Goal: Task Accomplishment & Management: Use online tool/utility

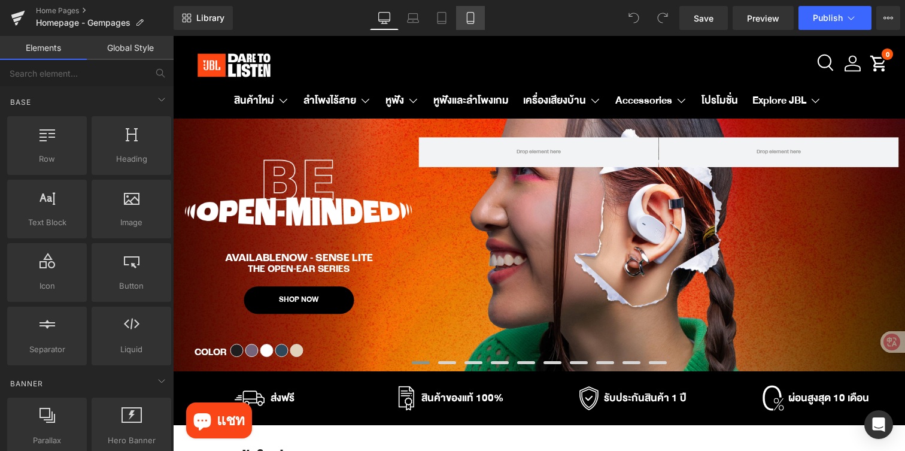
click at [478, 23] on link "Mobile" at bounding box center [470, 18] width 29 height 24
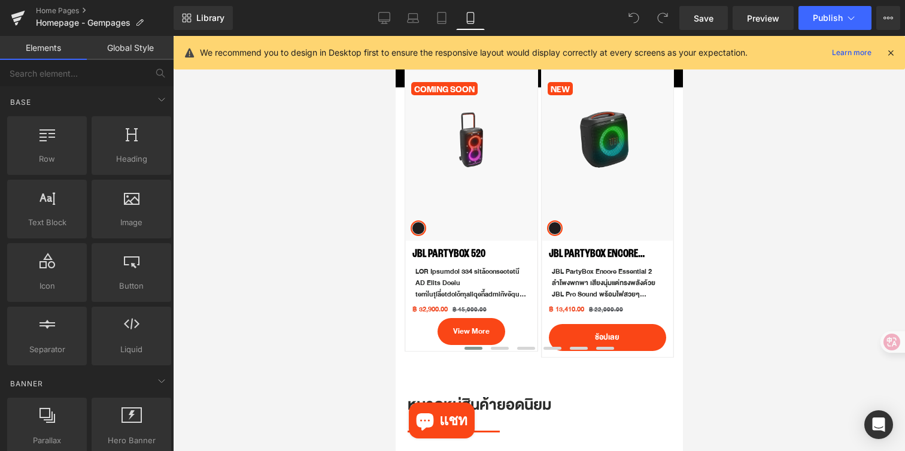
scroll to position [611, 0]
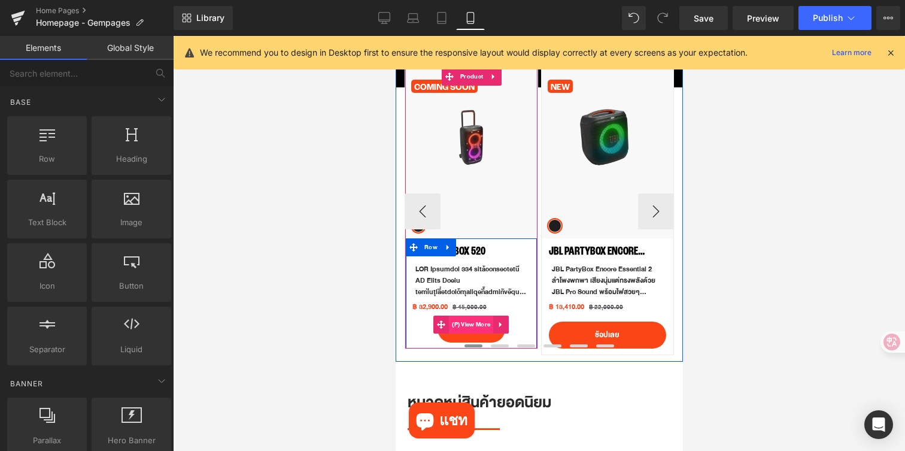
click at [469, 327] on span "(P) View More" at bounding box center [471, 325] width 44 height 18
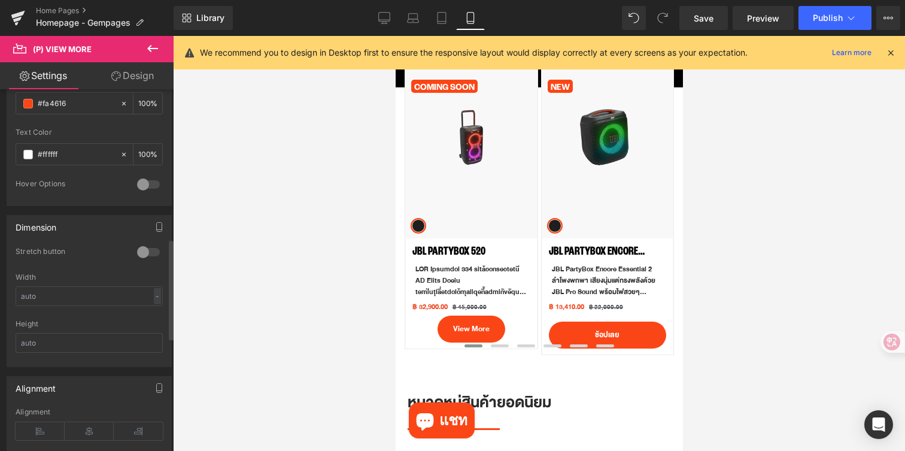
scroll to position [544, 0]
click at [146, 247] on div at bounding box center [148, 246] width 29 height 19
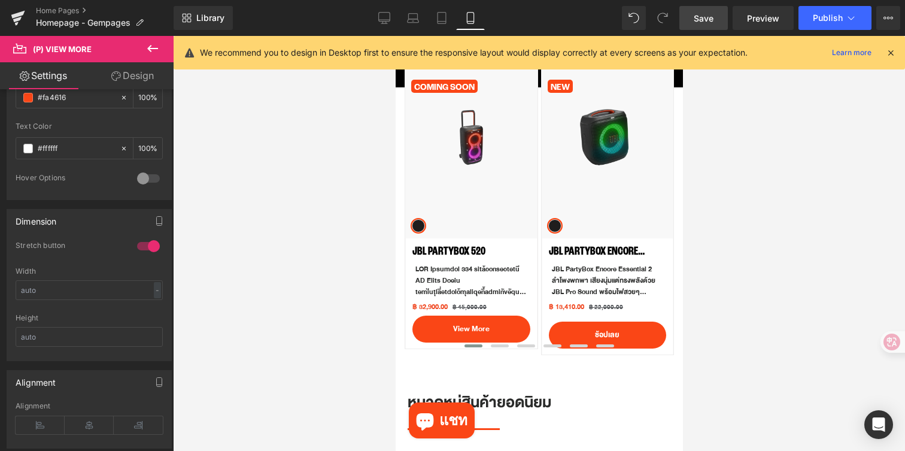
click at [709, 22] on span "Save" at bounding box center [704, 18] width 20 height 13
click at [821, 10] on button "Publish" at bounding box center [835, 18] width 73 height 24
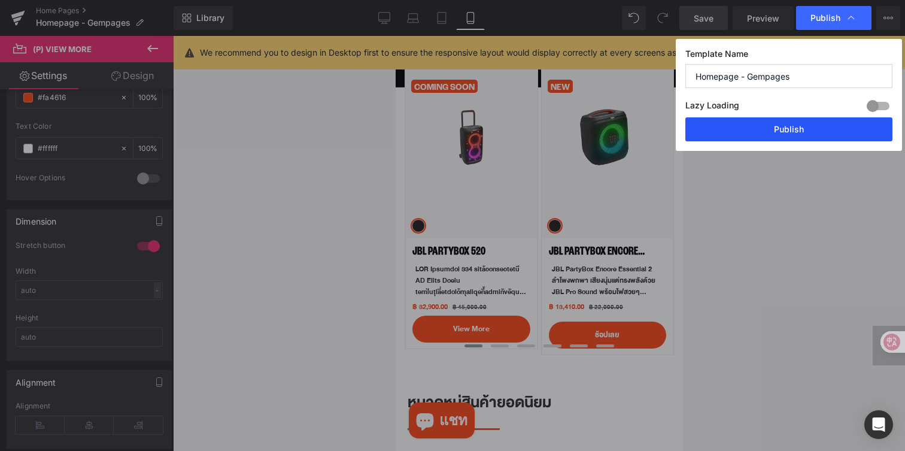
click at [737, 122] on button "Publish" at bounding box center [789, 129] width 207 height 24
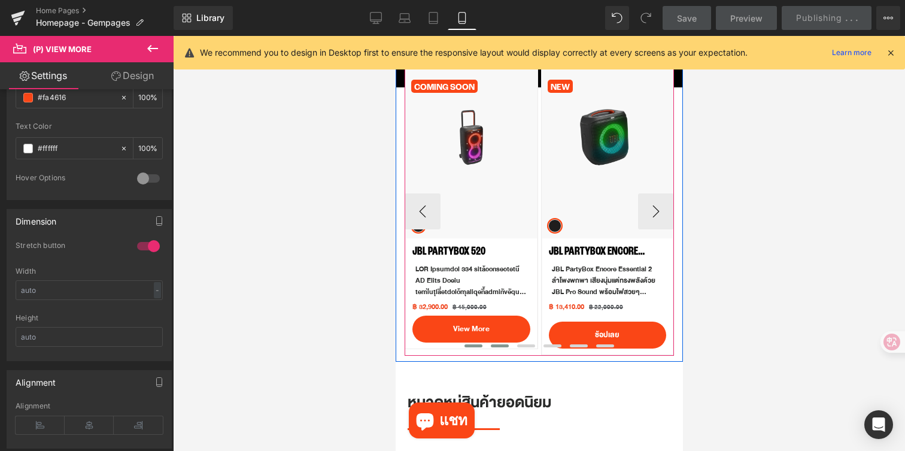
click at [495, 346] on span at bounding box center [499, 345] width 18 height 3
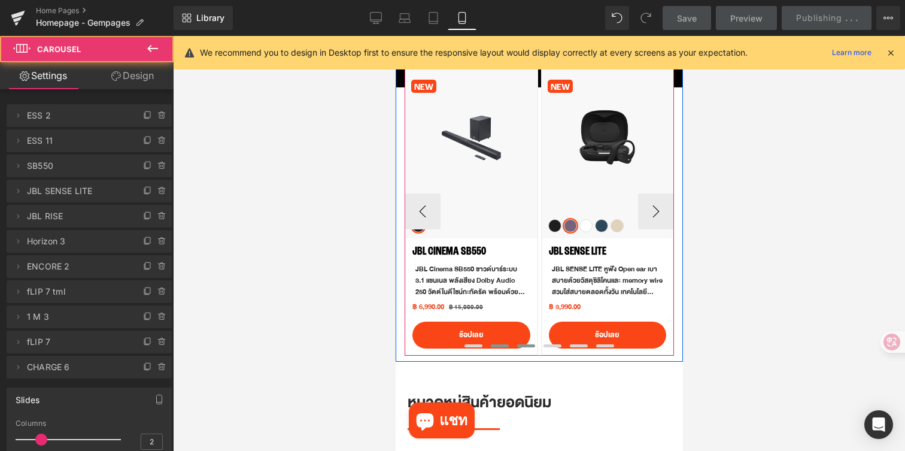
click at [531, 344] on span at bounding box center [526, 345] width 18 height 3
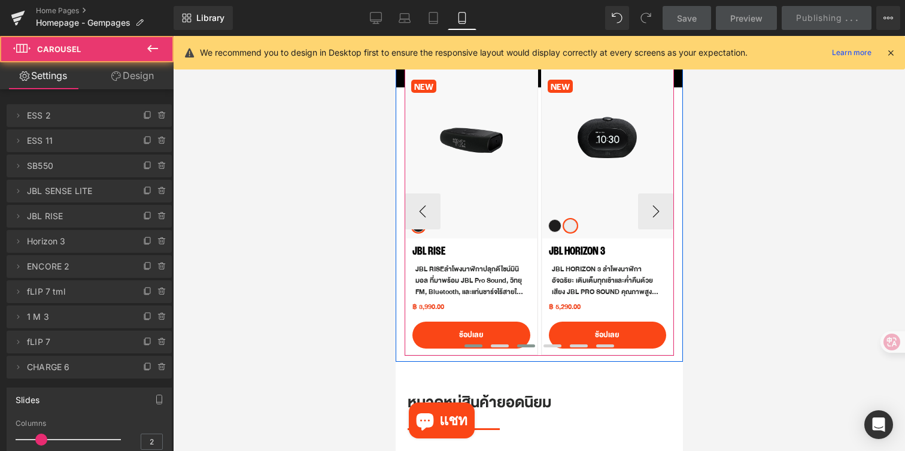
click at [467, 347] on span at bounding box center [473, 345] width 18 height 3
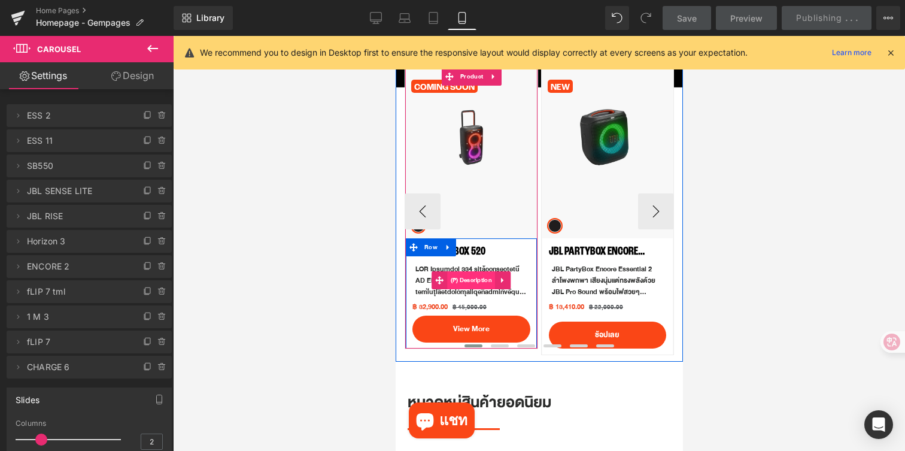
click at [468, 280] on span "(P) Description" at bounding box center [471, 280] width 48 height 18
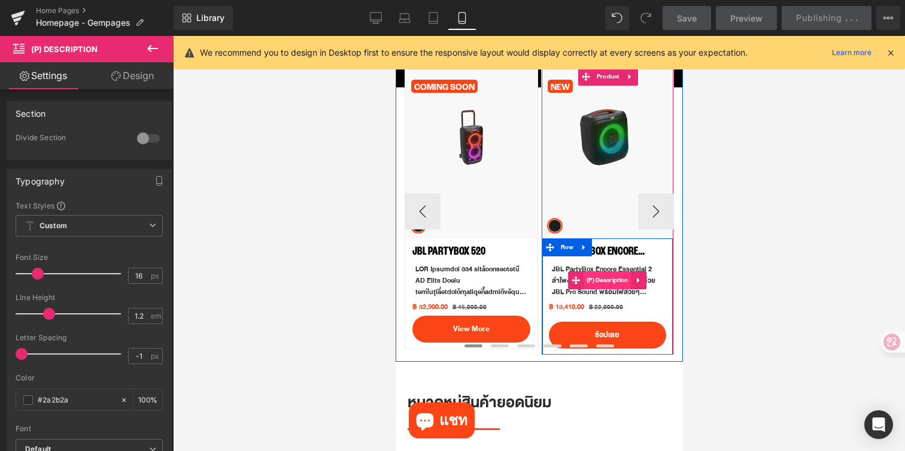
click at [595, 280] on span "(P) Description" at bounding box center [607, 280] width 48 height 18
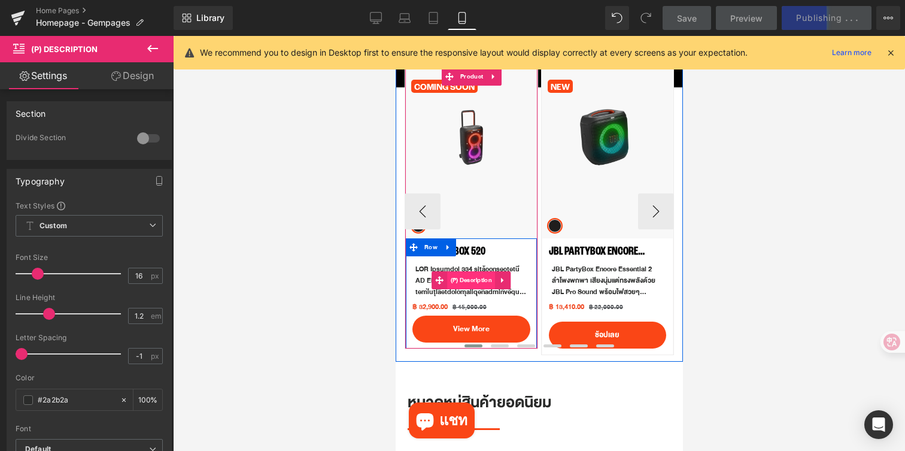
click at [477, 284] on span "(P) Description" at bounding box center [471, 280] width 48 height 18
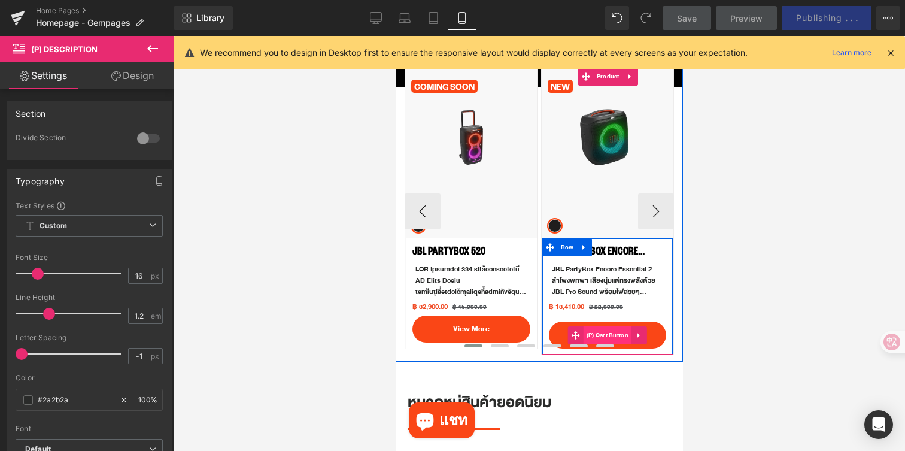
click at [605, 332] on span "(P) Cart Button" at bounding box center [607, 335] width 49 height 18
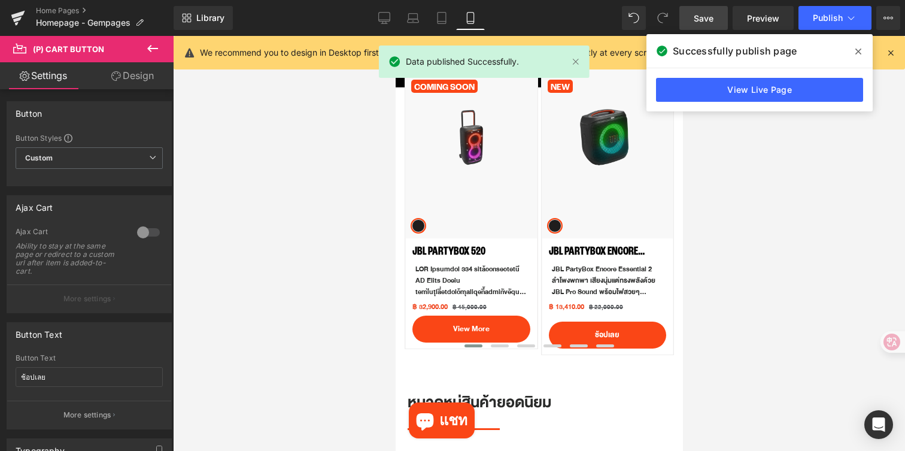
click at [144, 78] on link "Design" at bounding box center [132, 75] width 87 height 27
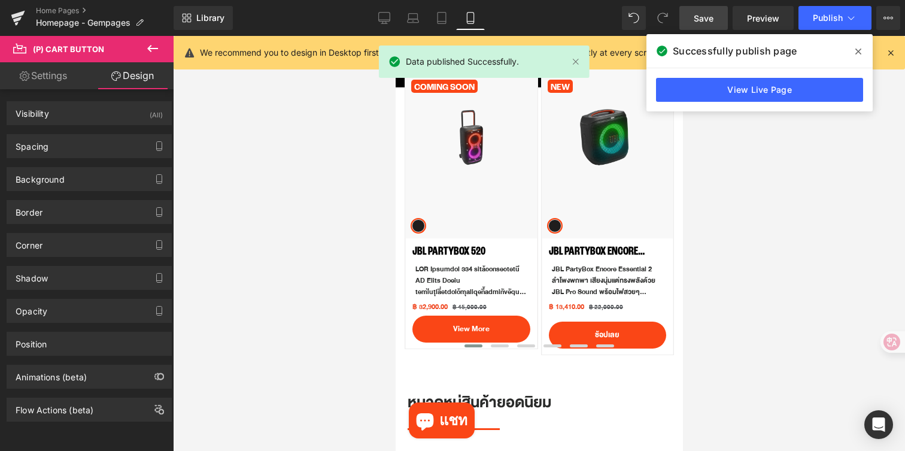
type input "10"
type input "0"
type input "12"
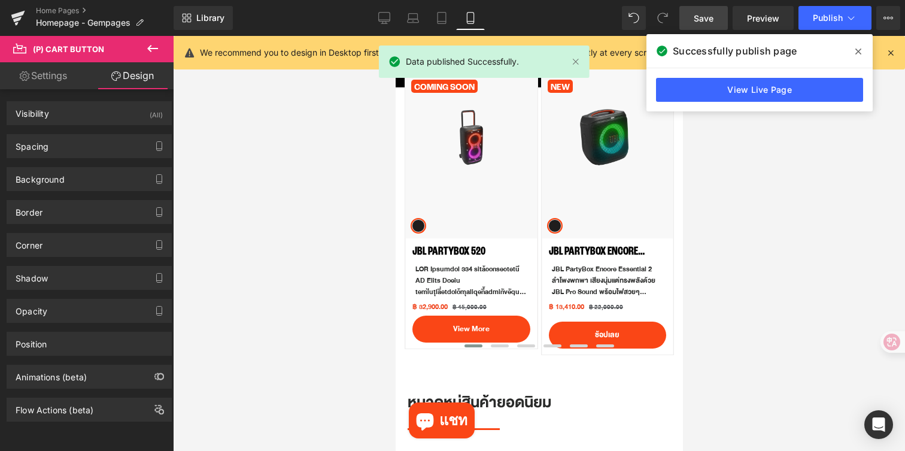
type input "26"
type input "12"
type input "26"
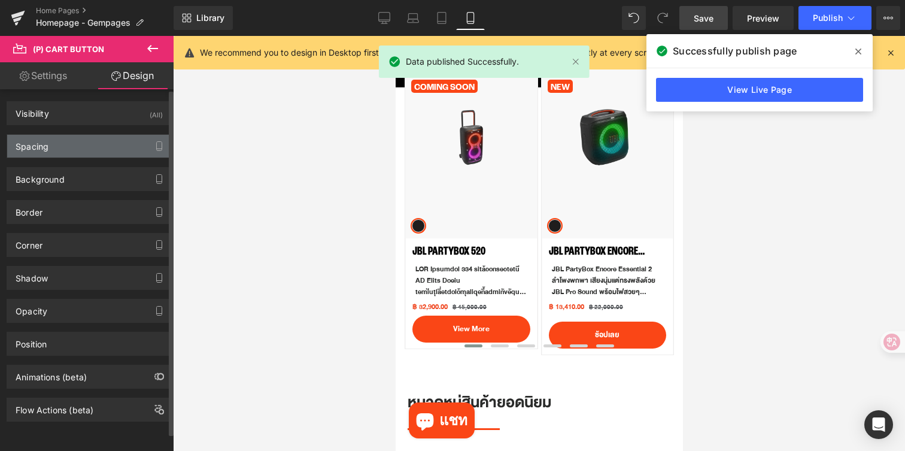
click at [76, 142] on div "Spacing" at bounding box center [89, 146] width 164 height 23
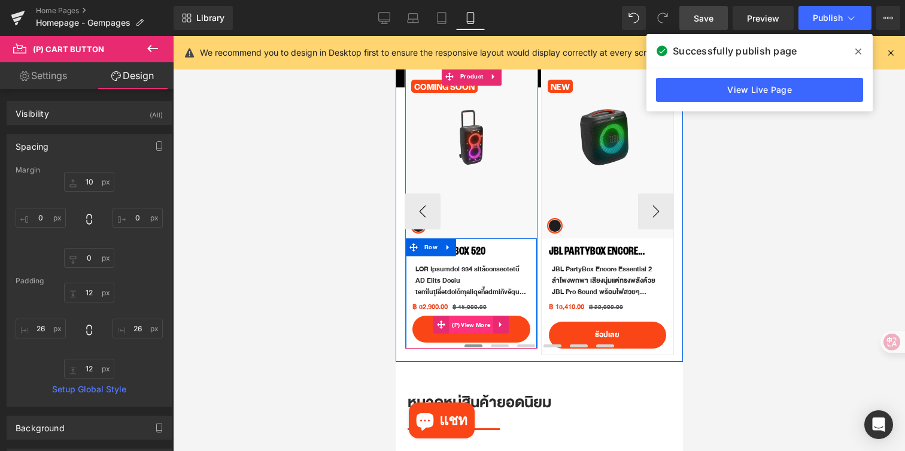
click at [473, 326] on span "(P) View More" at bounding box center [471, 325] width 44 height 18
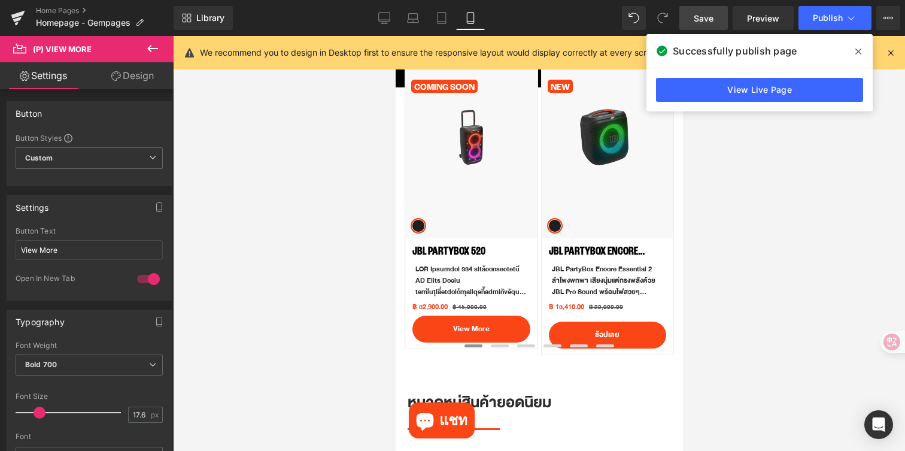
click at [131, 81] on link "Design" at bounding box center [132, 75] width 87 height 27
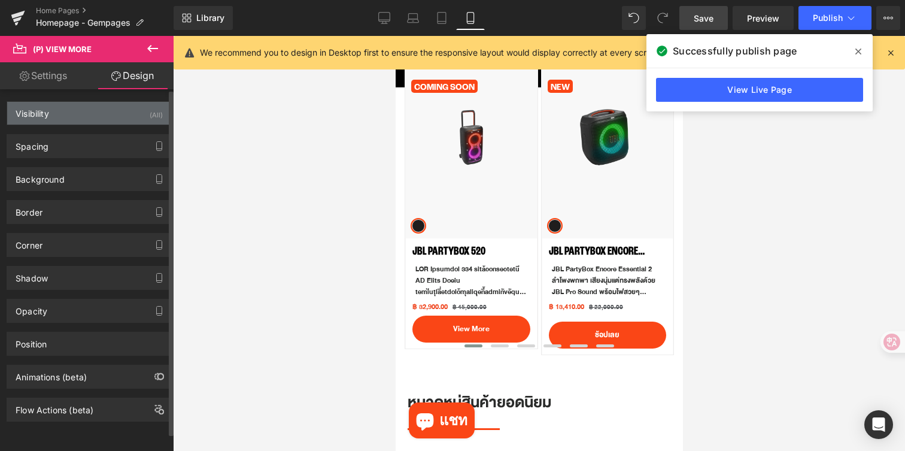
click at [99, 119] on div "Visibility (All)" at bounding box center [89, 113] width 164 height 23
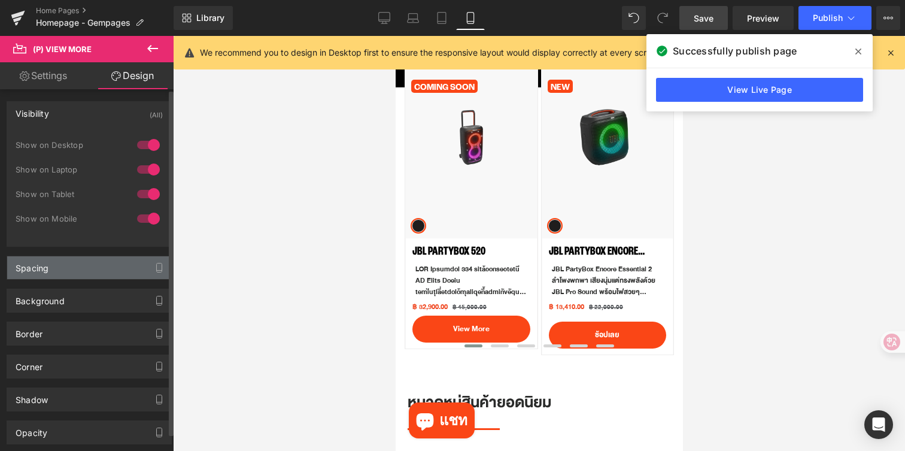
click at [80, 268] on div "Spacing" at bounding box center [89, 267] width 164 height 23
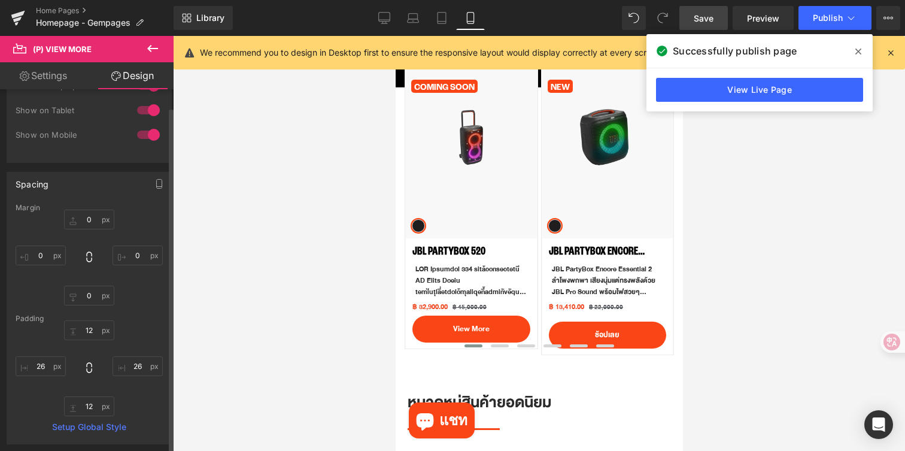
scroll to position [86, 0]
click at [92, 213] on input "0" at bounding box center [89, 217] width 50 height 20
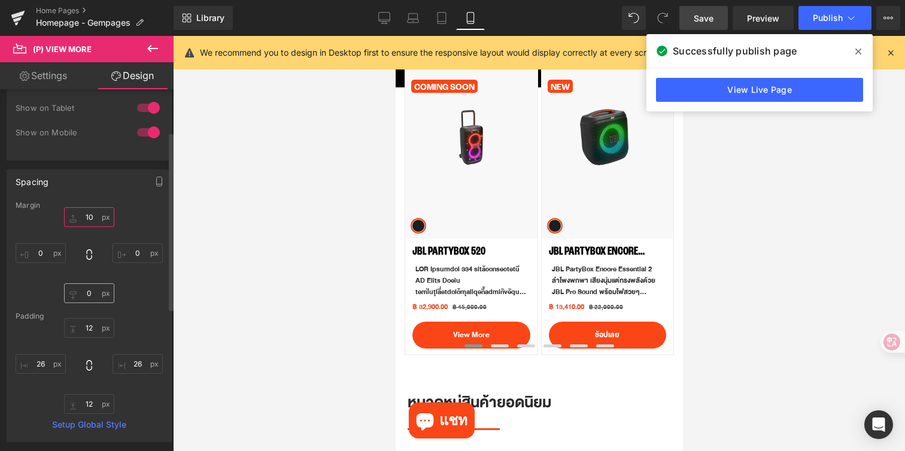
type input "10"
click at [93, 296] on input "0" at bounding box center [89, 293] width 50 height 20
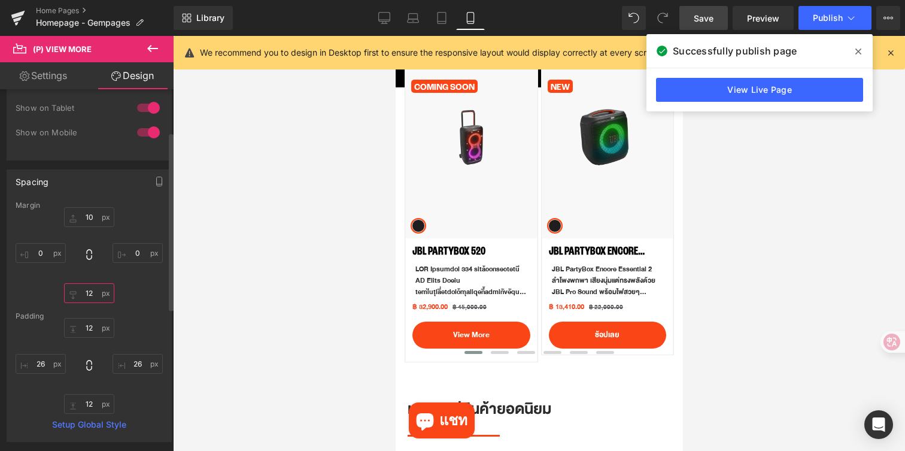
type input "1"
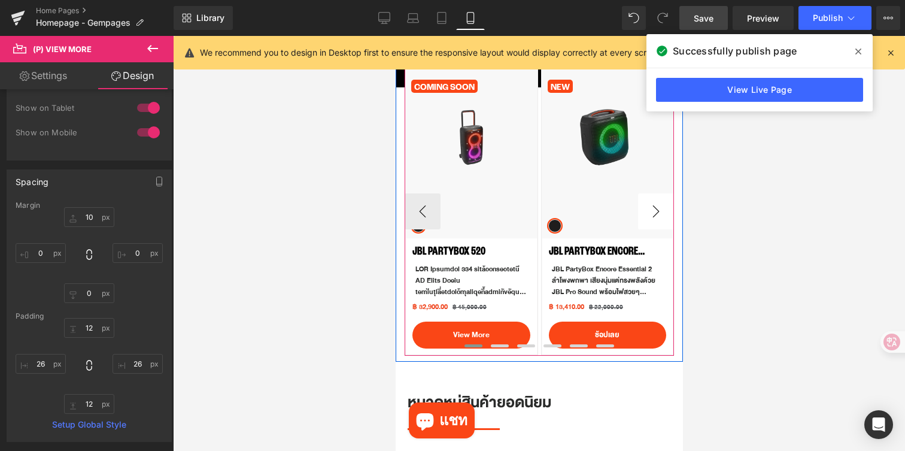
click at [659, 214] on button "›" at bounding box center [656, 211] width 36 height 36
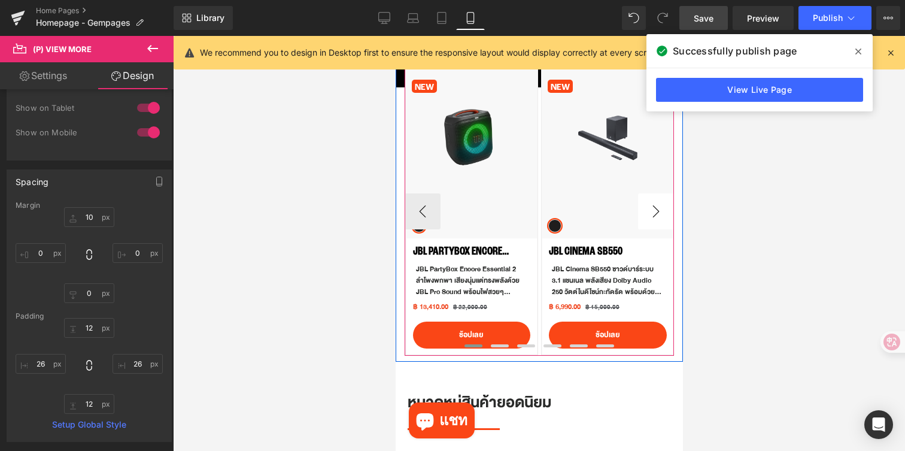
click at [659, 214] on button "›" at bounding box center [656, 211] width 36 height 36
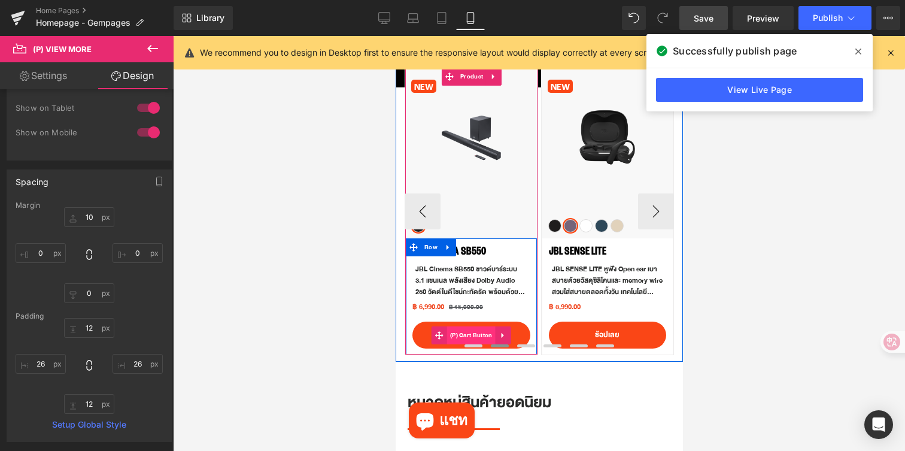
click at [471, 333] on span "(P) Cart Button" at bounding box center [471, 335] width 49 height 18
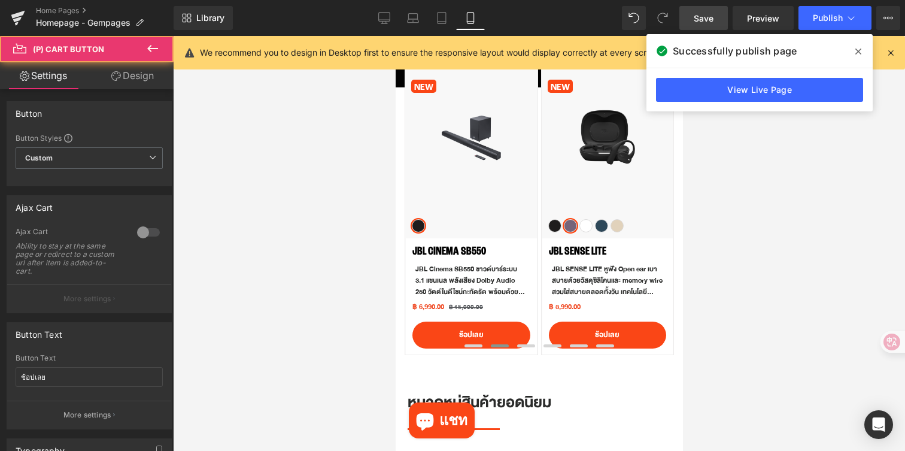
click at [135, 85] on link "Design" at bounding box center [132, 75] width 87 height 27
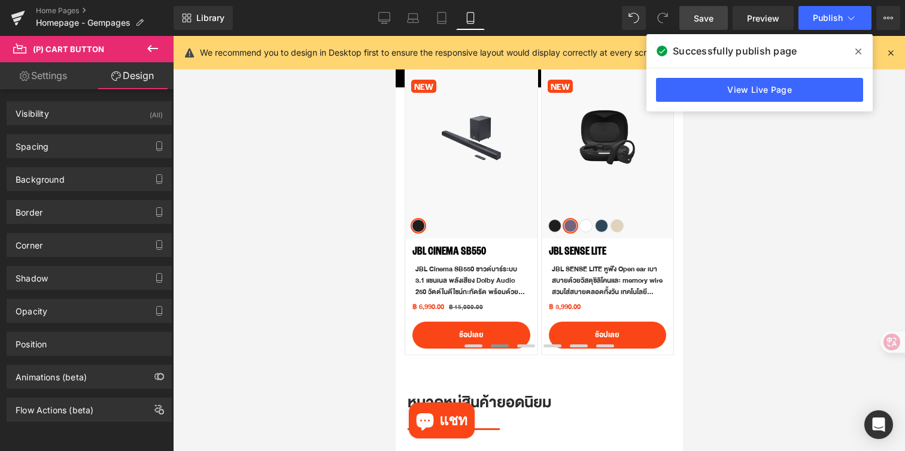
type input "10"
type input "0"
type input "12"
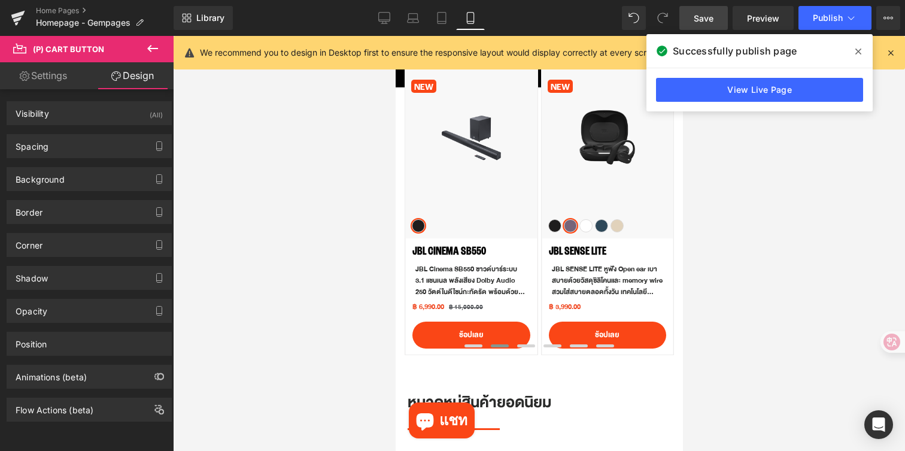
type input "26"
type input "12"
type input "26"
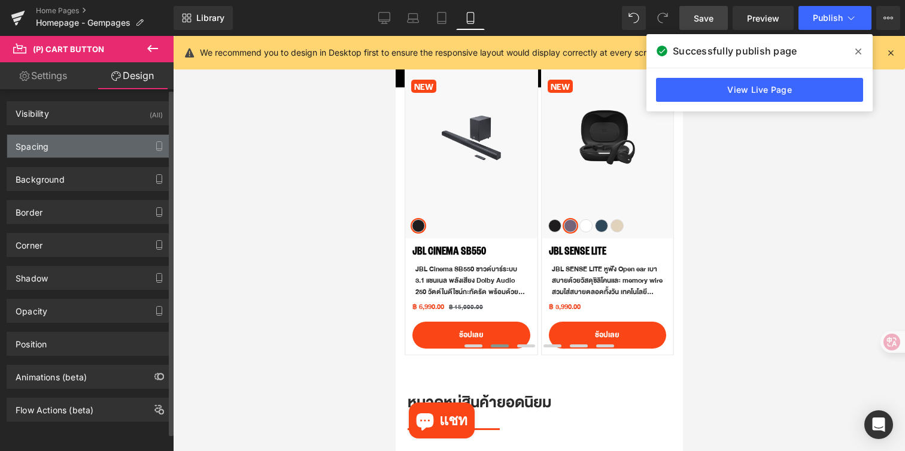
click at [72, 153] on div "Spacing" at bounding box center [89, 146] width 164 height 23
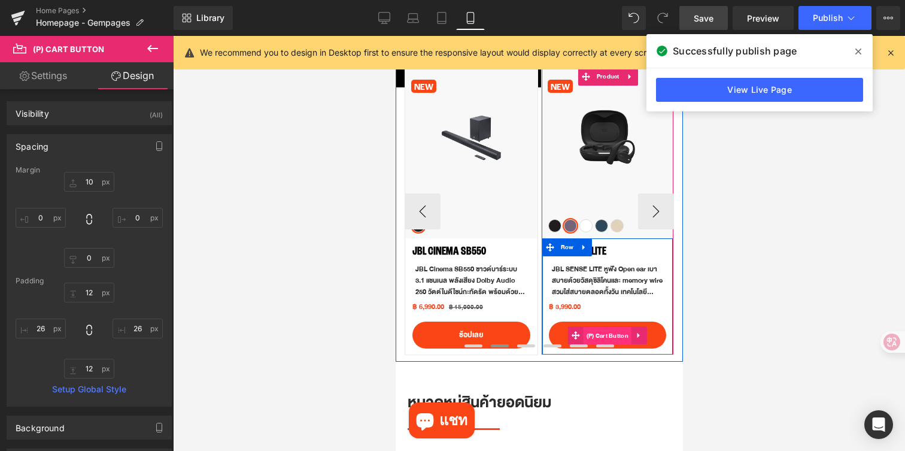
click at [603, 330] on span "(P) Cart Button" at bounding box center [607, 336] width 49 height 18
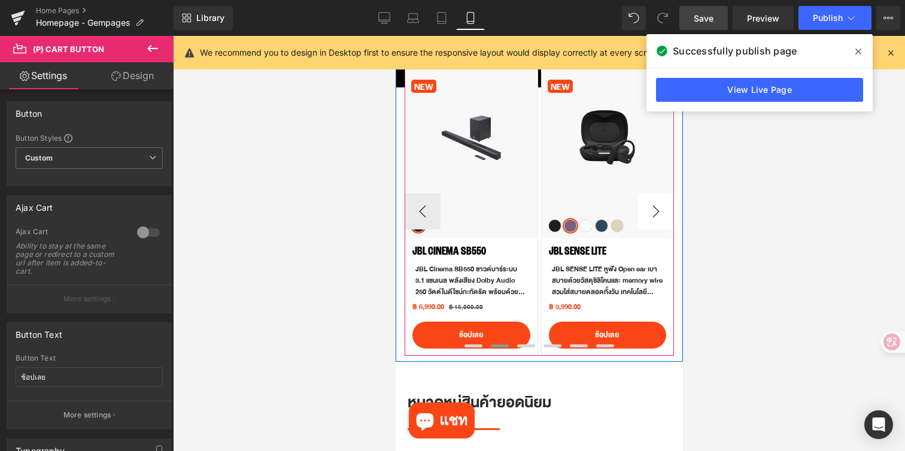
click at [655, 216] on button "›" at bounding box center [656, 211] width 36 height 36
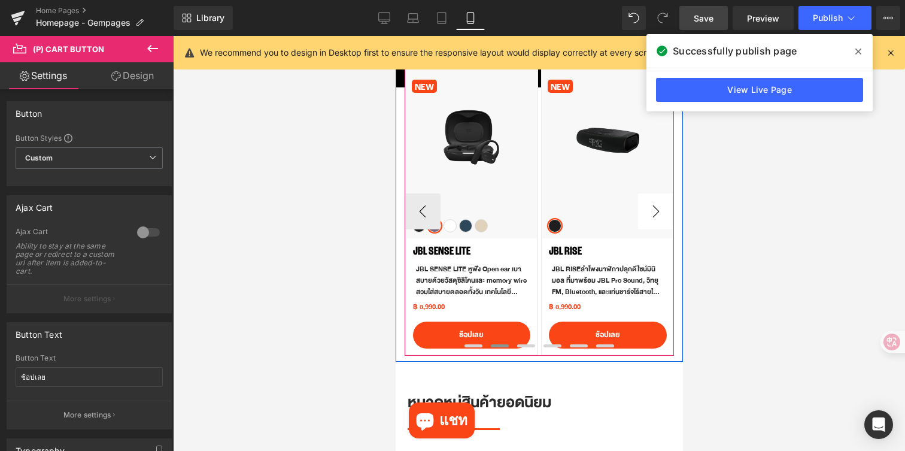
click at [655, 216] on button "›" at bounding box center [656, 211] width 36 height 36
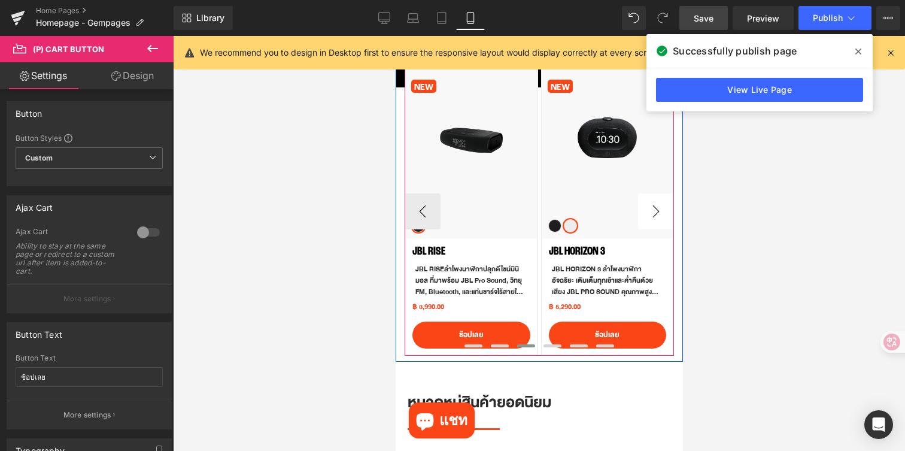
click at [655, 216] on button "›" at bounding box center [656, 211] width 36 height 36
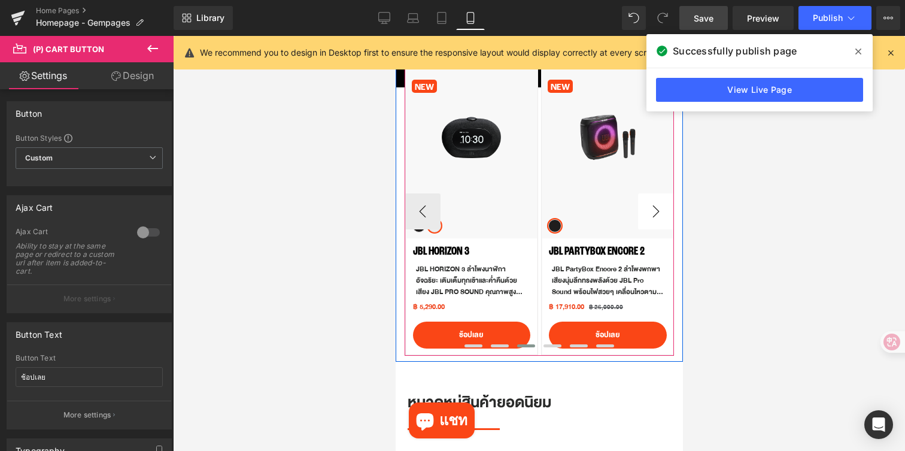
click at [655, 216] on button "›" at bounding box center [656, 211] width 36 height 36
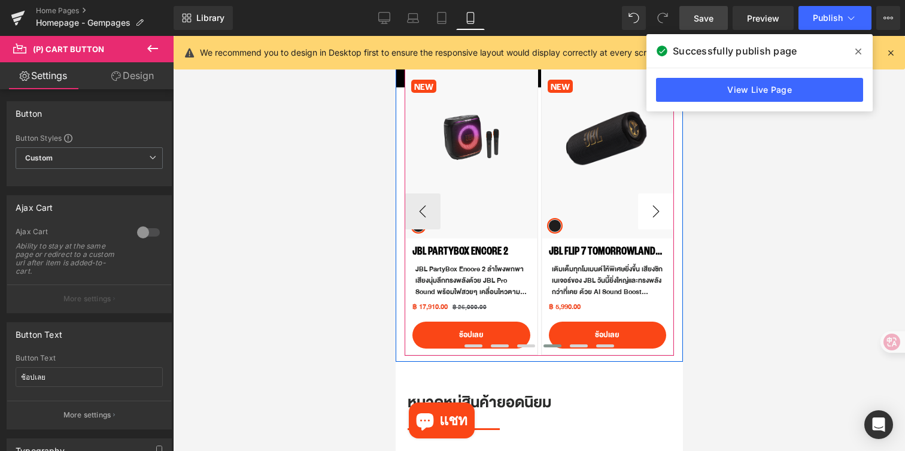
click at [655, 216] on button "›" at bounding box center [656, 211] width 36 height 36
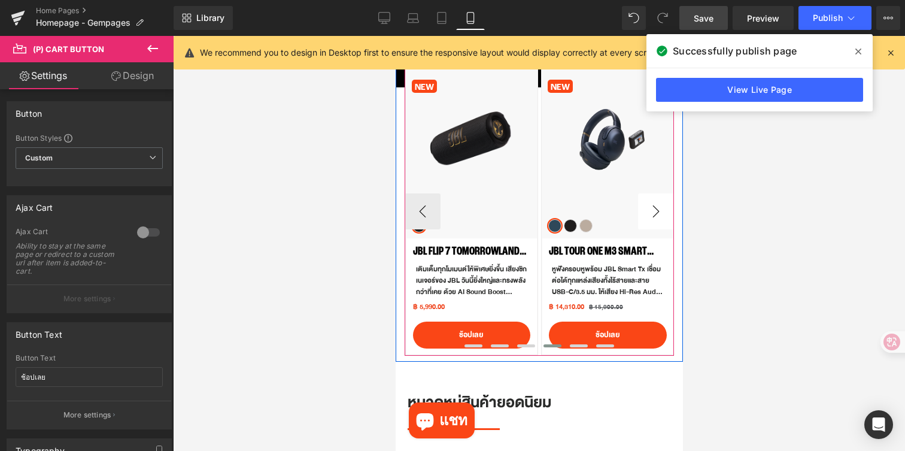
click at [655, 216] on button "›" at bounding box center [656, 211] width 36 height 36
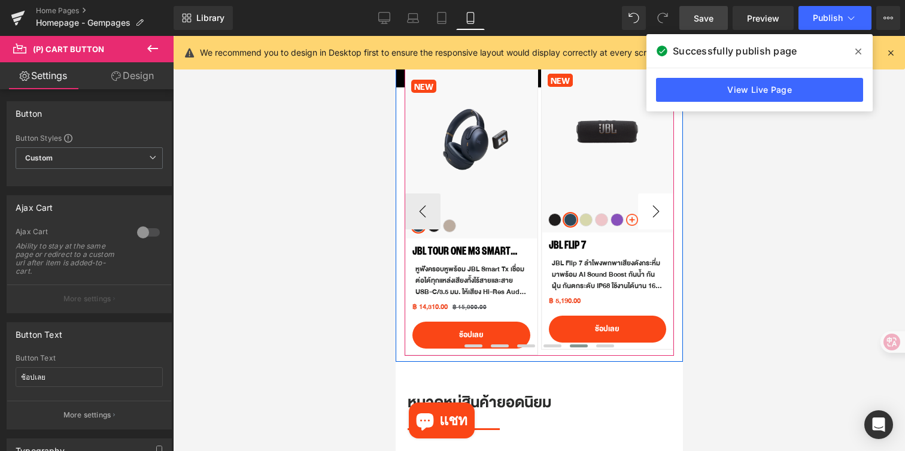
click at [655, 216] on button "›" at bounding box center [656, 211] width 36 height 36
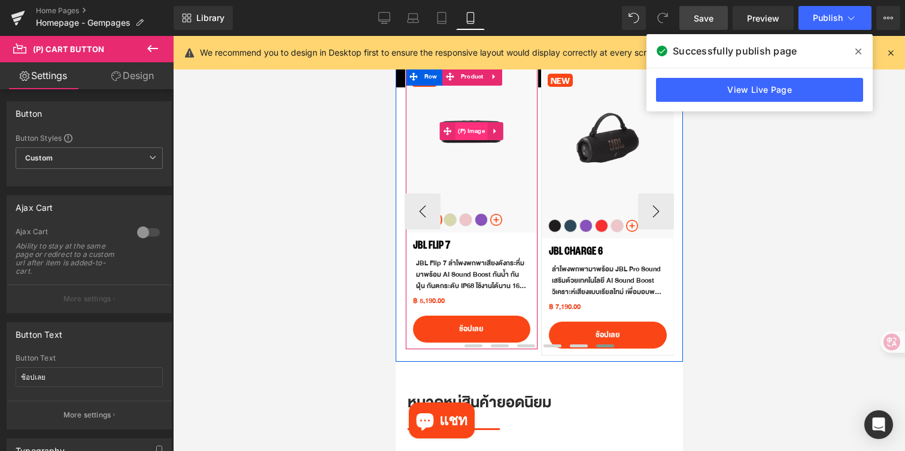
click at [475, 134] on span "(P) Image" at bounding box center [470, 131] width 33 height 18
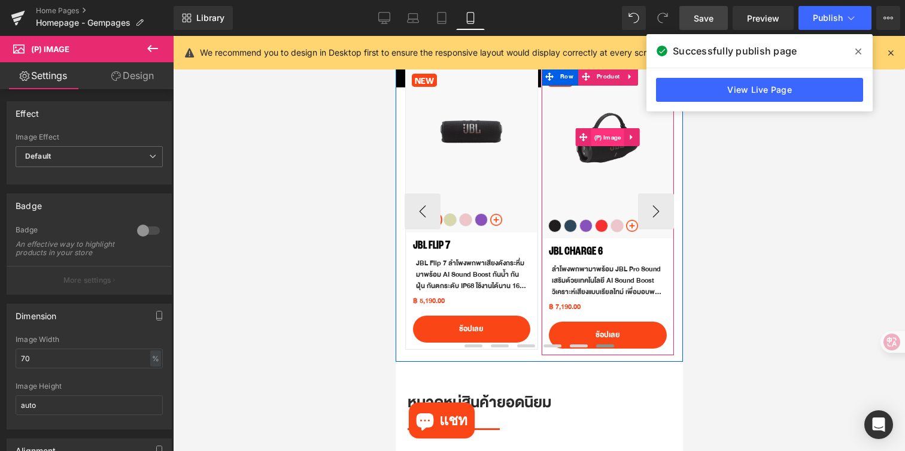
click at [607, 137] on span "(P) Image" at bounding box center [607, 138] width 33 height 18
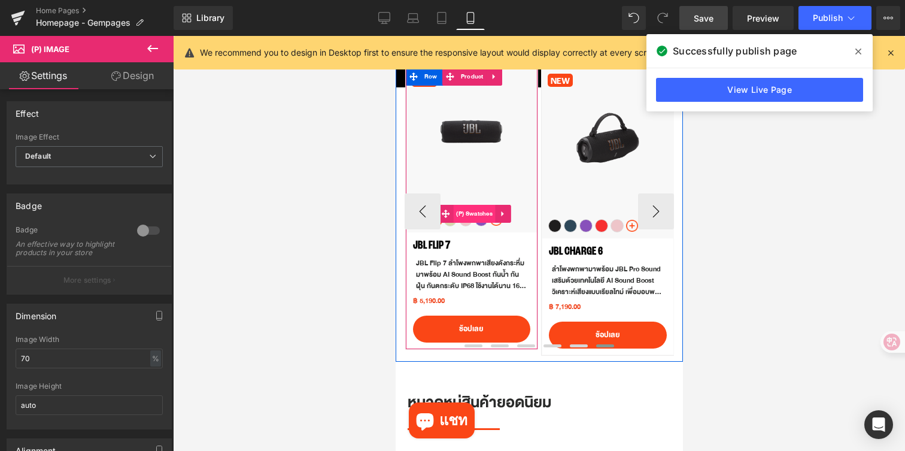
click at [471, 219] on span "(P) Swatches" at bounding box center [474, 214] width 43 height 18
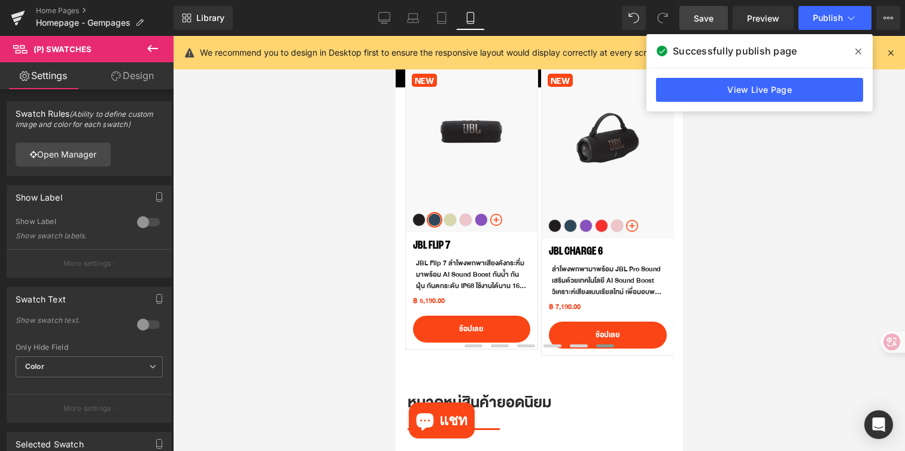
click at [151, 80] on link "Design" at bounding box center [132, 75] width 87 height 27
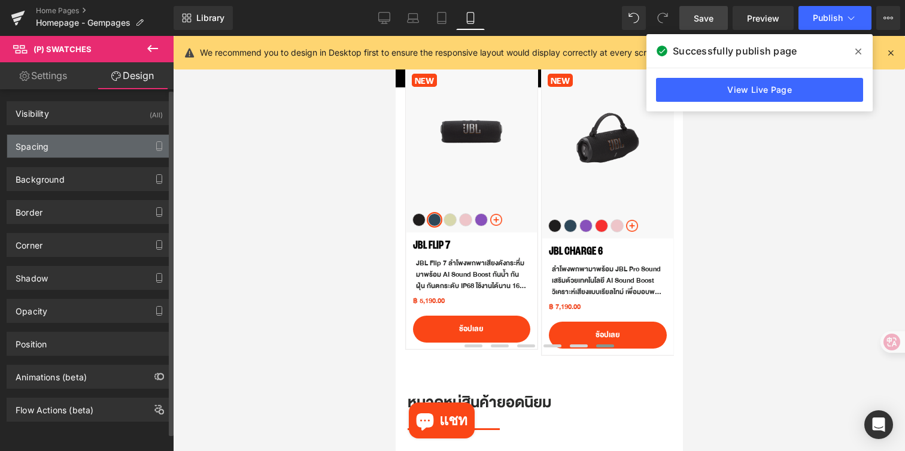
click at [78, 154] on div "Spacing" at bounding box center [89, 146] width 164 height 23
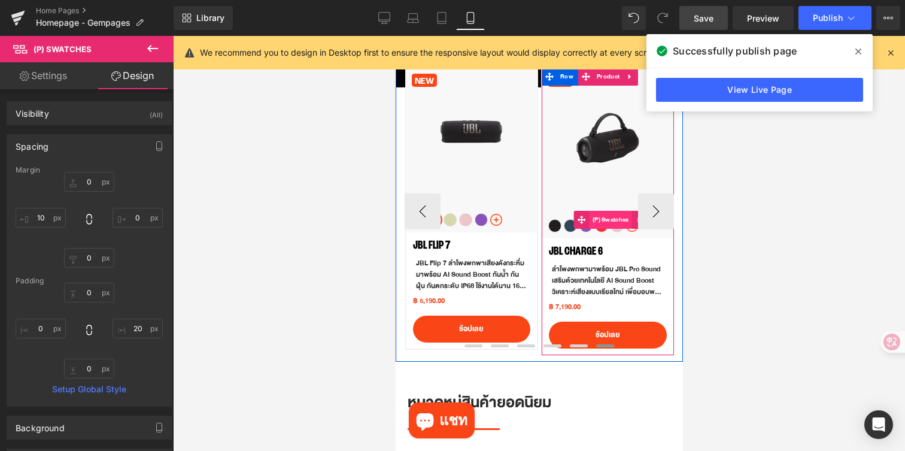
click at [608, 220] on span "(P) Swatches" at bounding box center [610, 220] width 43 height 18
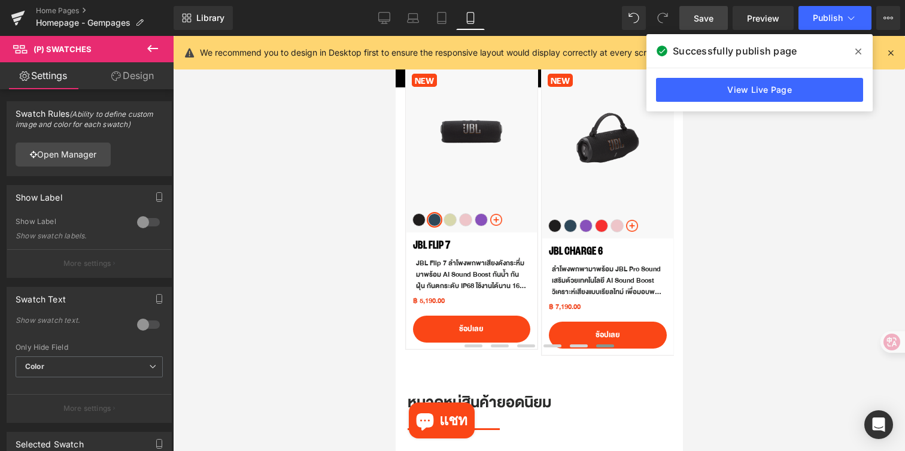
click at [128, 80] on link "Design" at bounding box center [132, 75] width 87 height 27
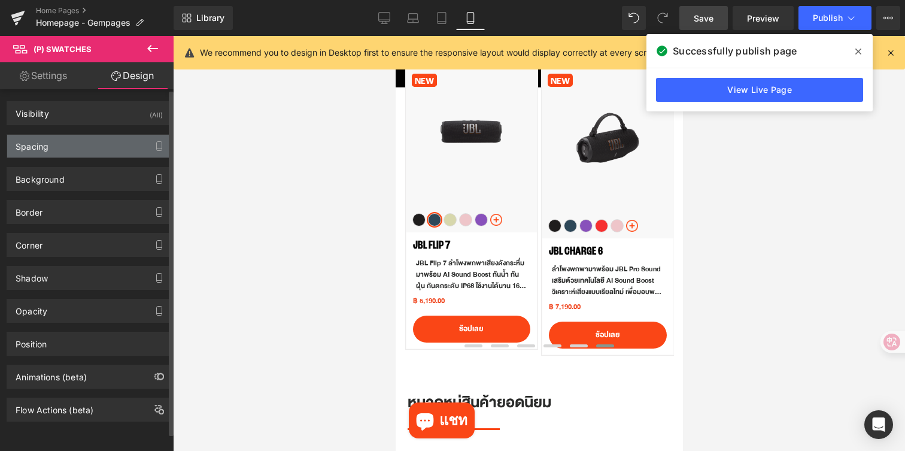
click at [74, 153] on div "Spacing" at bounding box center [89, 146] width 164 height 23
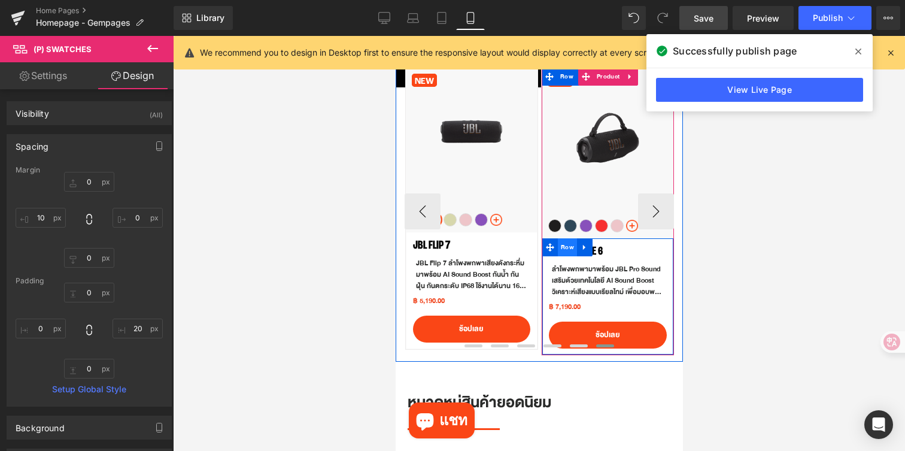
click at [559, 249] on span "Row" at bounding box center [566, 247] width 19 height 18
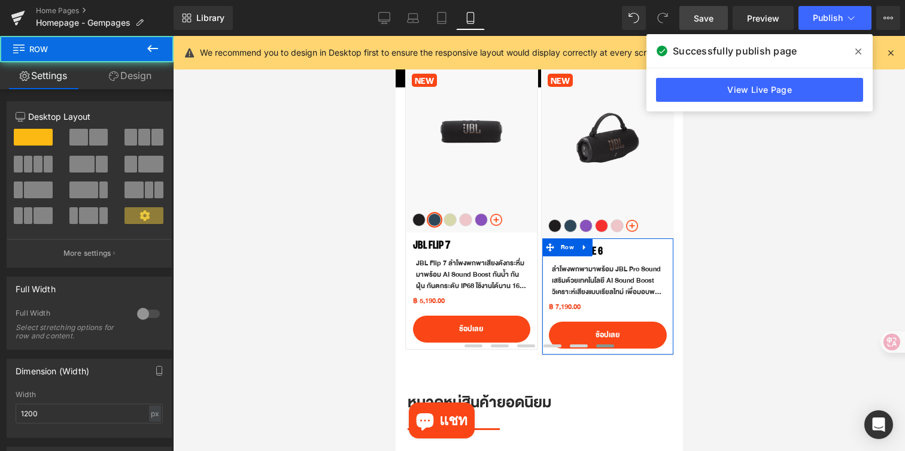
click at [117, 82] on link "Design" at bounding box center [130, 75] width 87 height 27
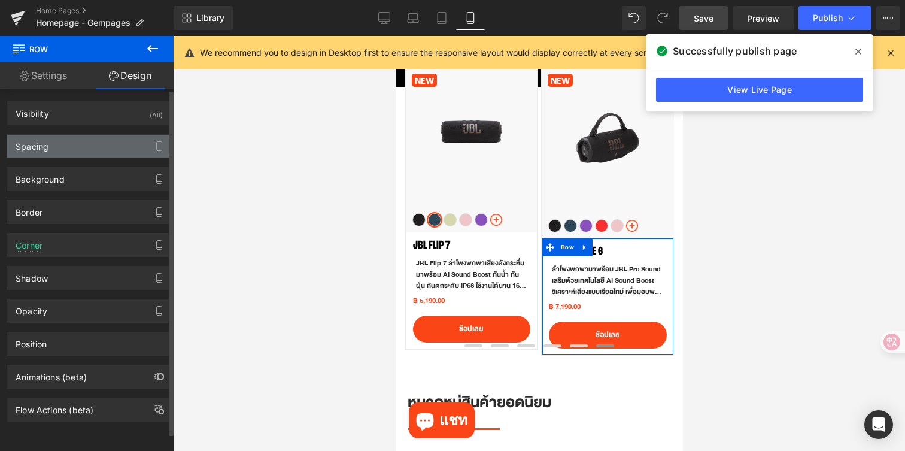
click at [80, 148] on div "Spacing" at bounding box center [89, 146] width 164 height 23
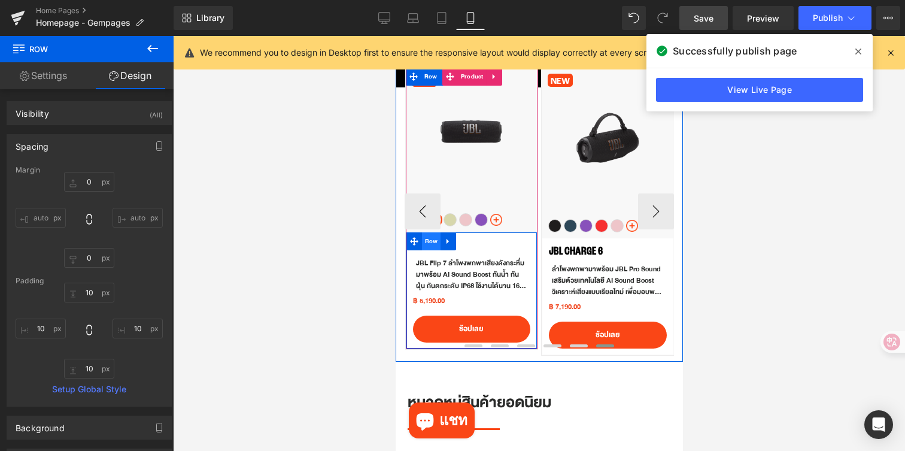
click at [435, 243] on span "Row" at bounding box center [431, 241] width 19 height 18
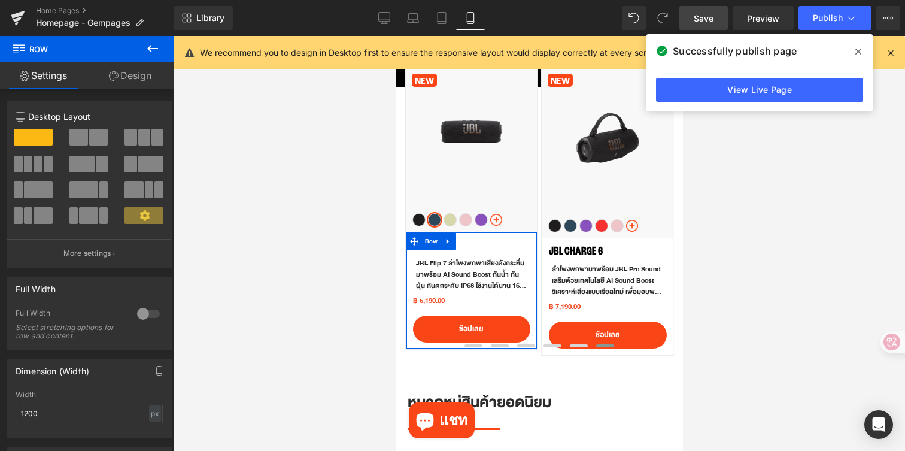
click at [131, 78] on link "Design" at bounding box center [130, 75] width 87 height 27
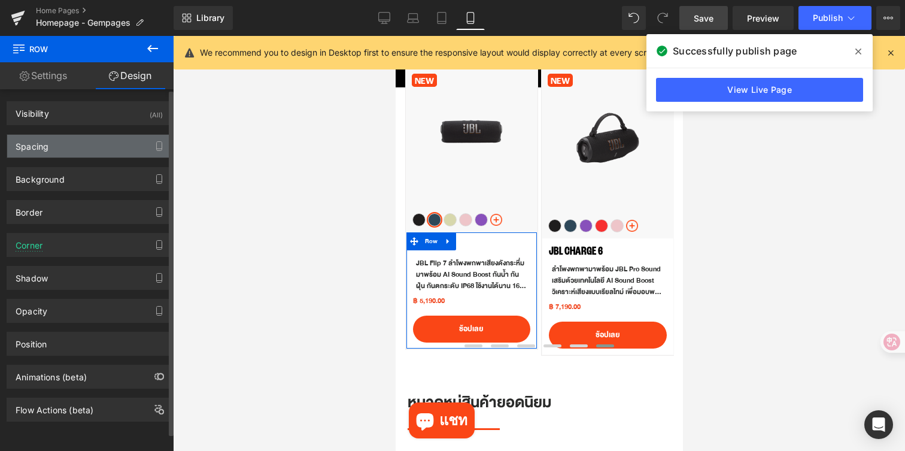
click at [83, 146] on div "Spacing" at bounding box center [89, 146] width 164 height 23
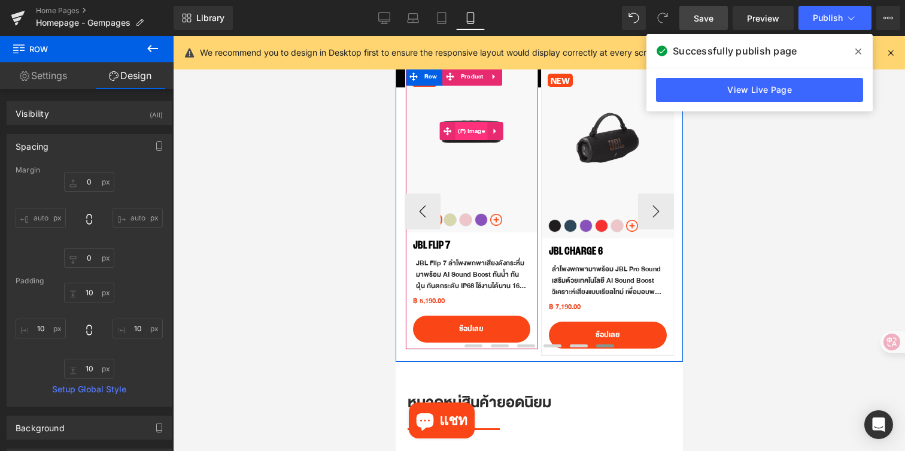
click at [473, 134] on span "(P) Image" at bounding box center [470, 131] width 33 height 18
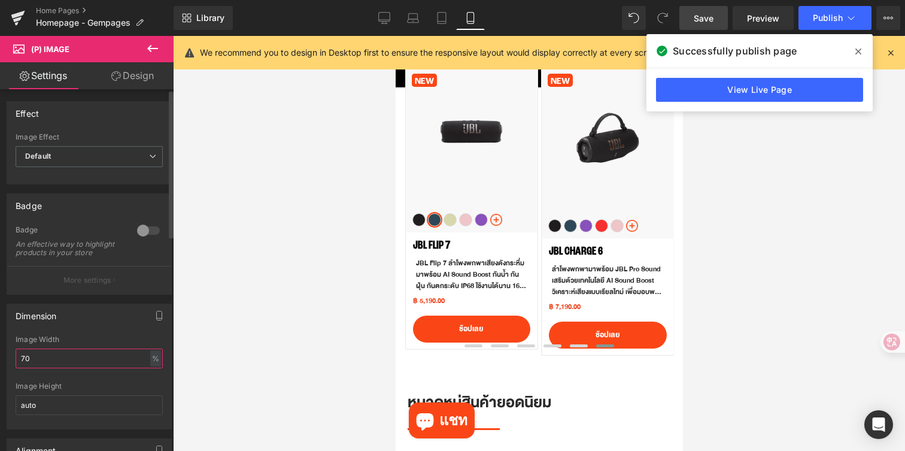
click at [42, 360] on input "70" at bounding box center [89, 359] width 147 height 20
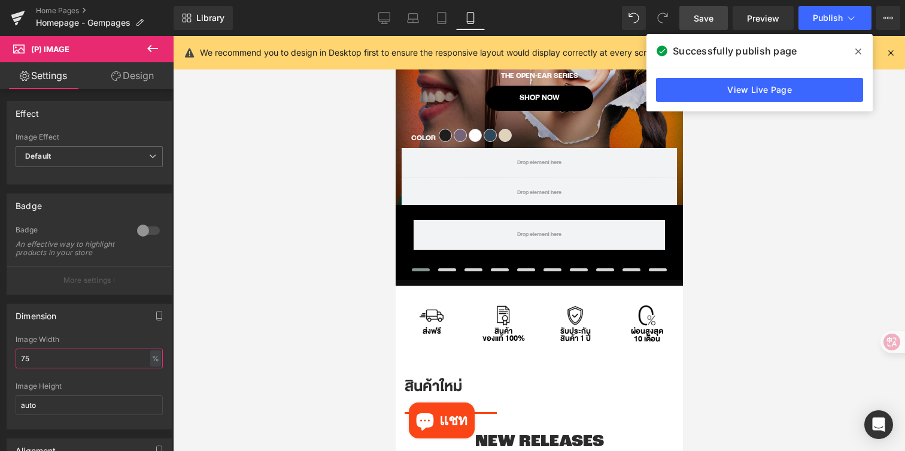
scroll to position [193, 0]
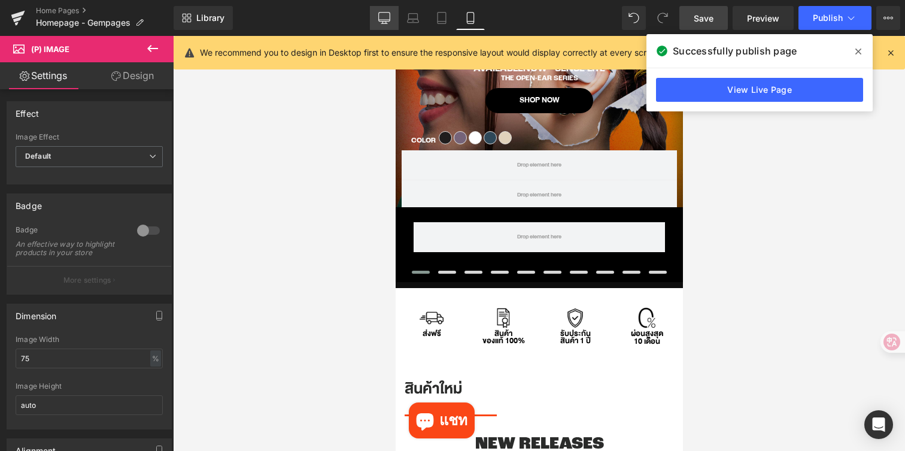
click at [387, 17] on icon at bounding box center [384, 18] width 12 height 12
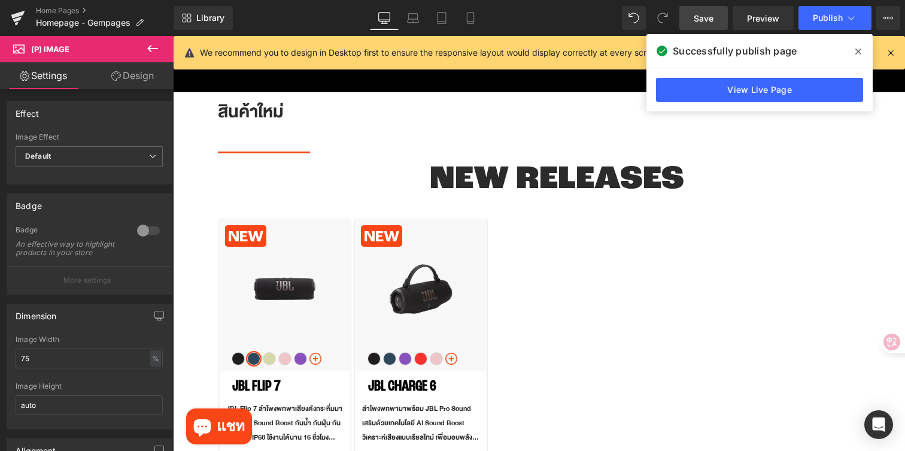
type input "70"
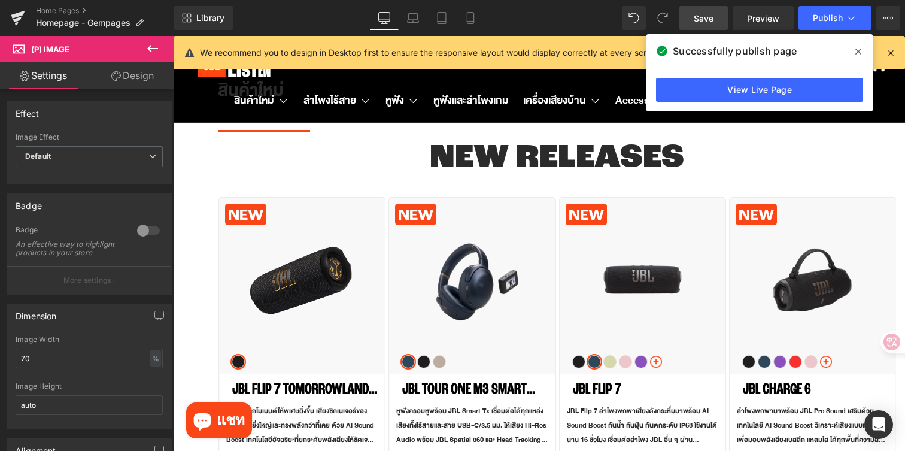
scroll to position [387, 0]
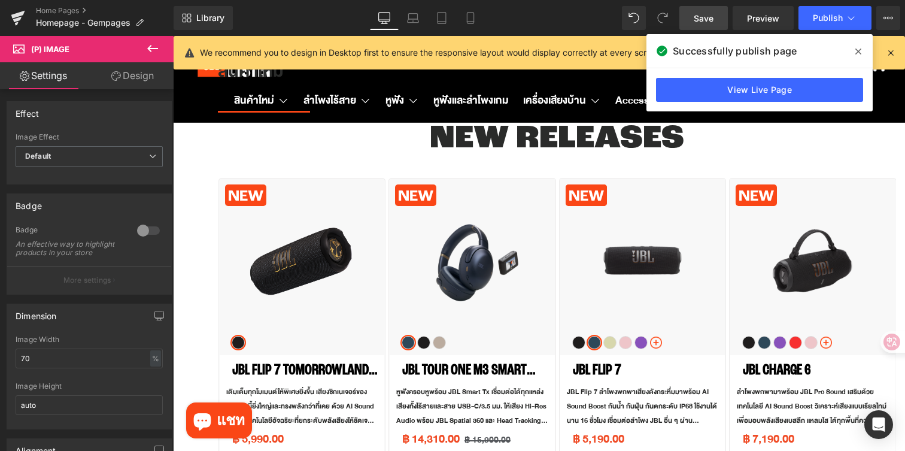
click at [712, 21] on span "Save" at bounding box center [704, 18] width 20 height 13
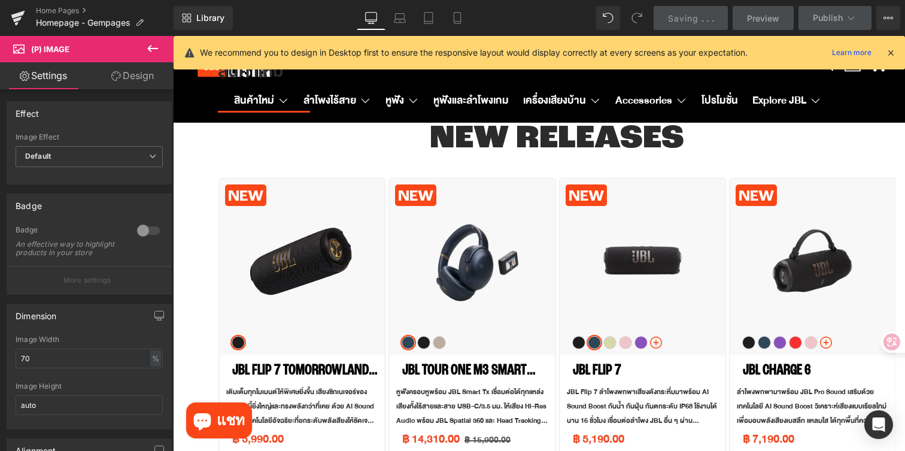
click at [889, 54] on icon at bounding box center [891, 52] width 11 height 11
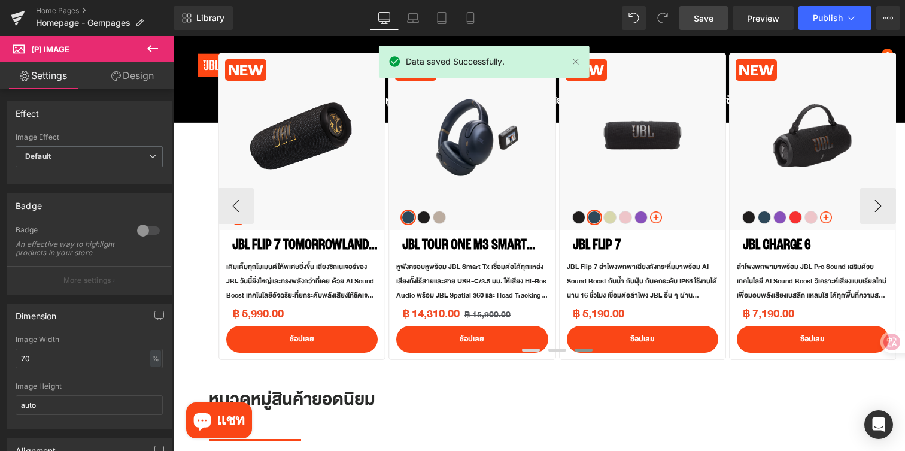
scroll to position [453, 0]
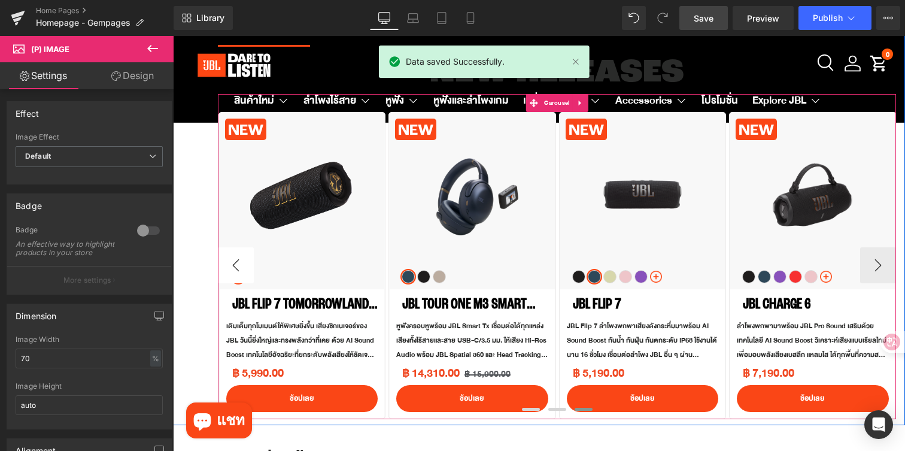
click at [232, 267] on button "‹" at bounding box center [236, 265] width 36 height 36
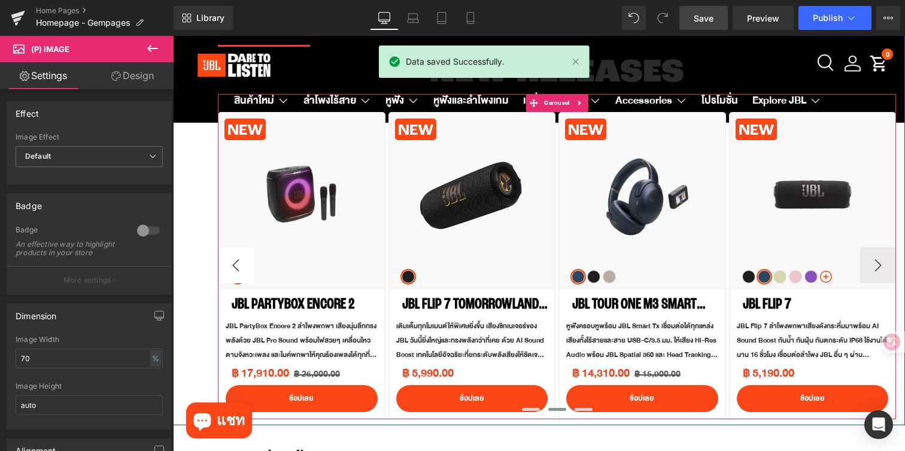
click at [232, 267] on button "‹" at bounding box center [236, 265] width 36 height 36
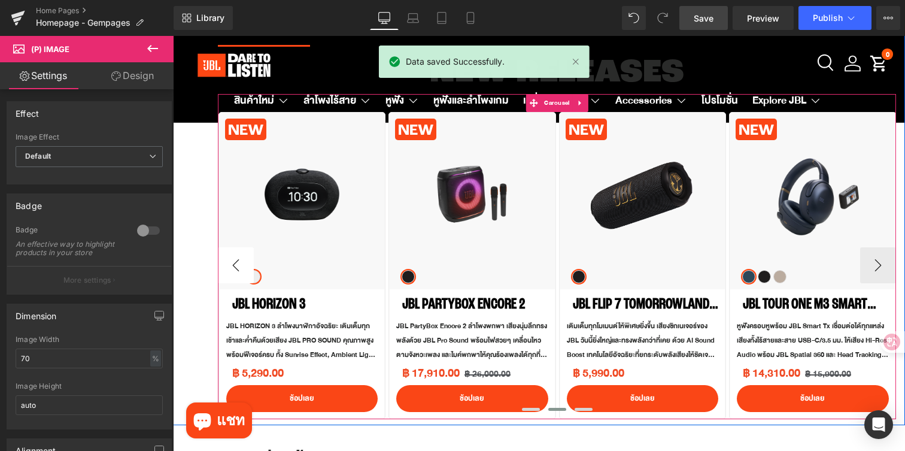
click at [232, 267] on button "‹" at bounding box center [236, 265] width 36 height 36
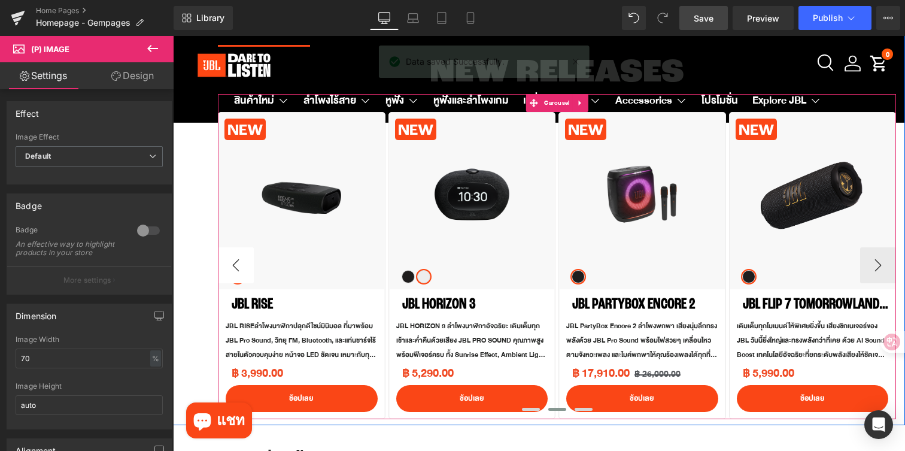
click at [232, 267] on button "‹" at bounding box center [236, 265] width 36 height 36
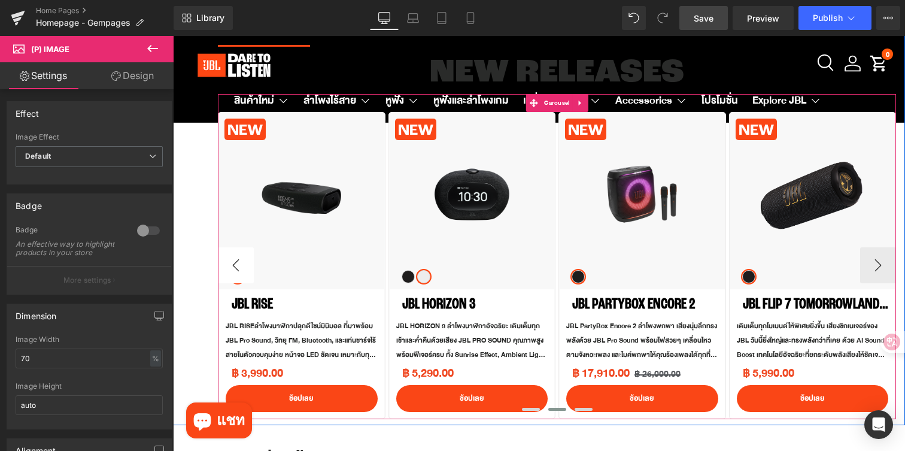
click at [232, 267] on button "‹" at bounding box center [236, 265] width 36 height 36
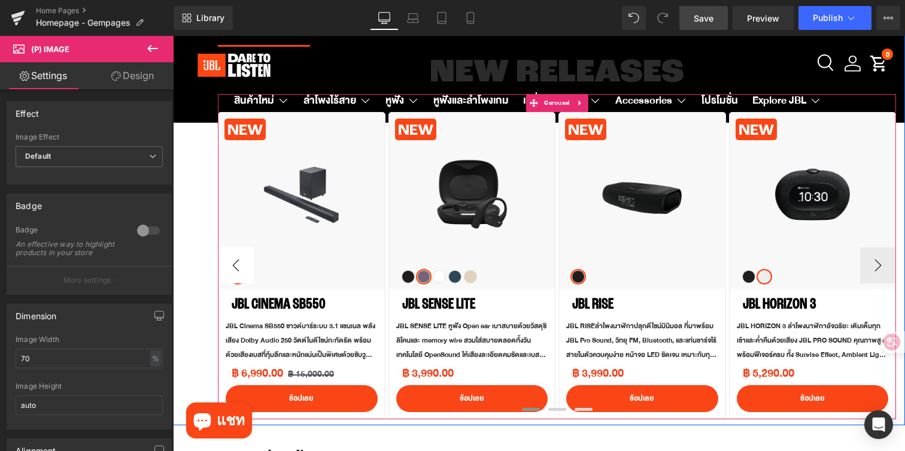
click at [232, 267] on button "‹" at bounding box center [236, 265] width 36 height 36
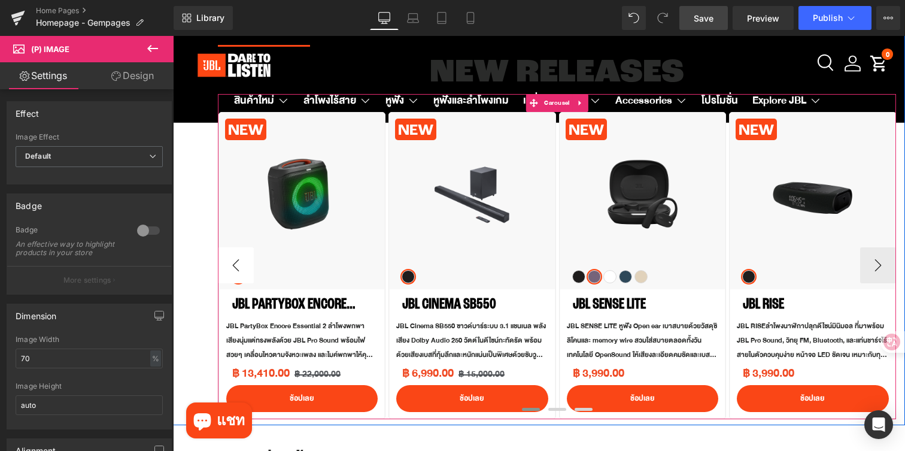
click at [232, 267] on button "‹" at bounding box center [236, 265] width 36 height 36
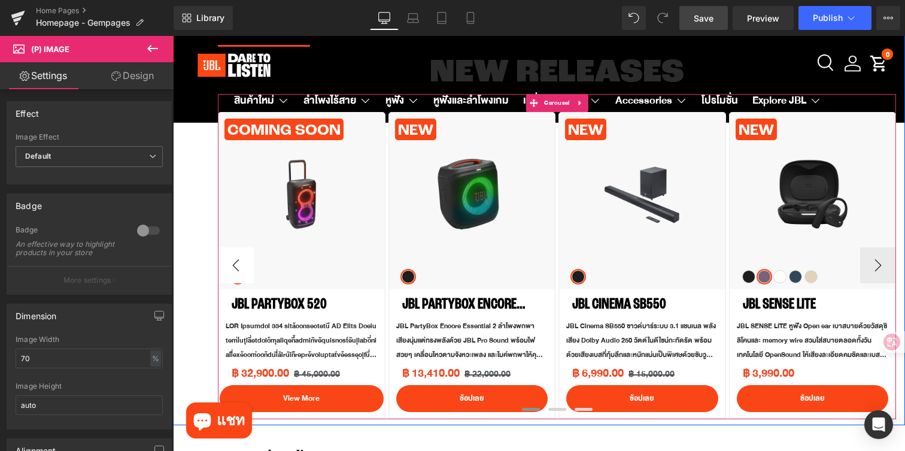
click at [232, 267] on button "‹" at bounding box center [236, 265] width 36 height 36
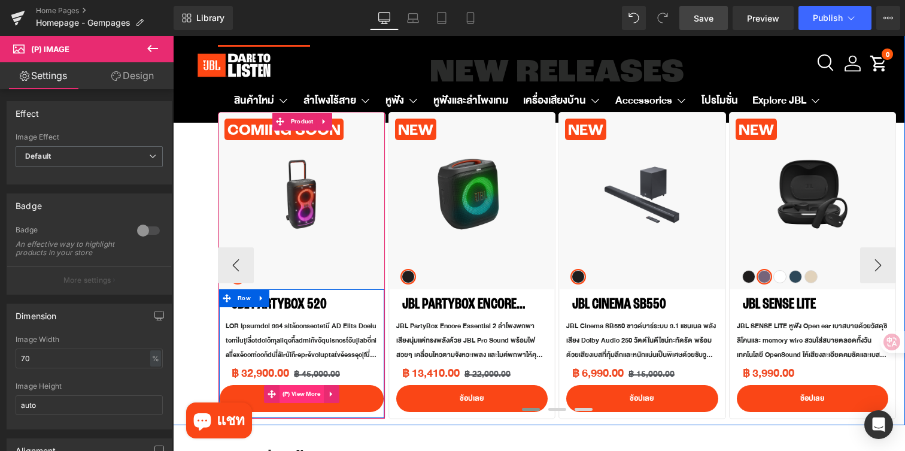
click at [303, 398] on span "(P) View More" at bounding box center [302, 394] width 44 height 18
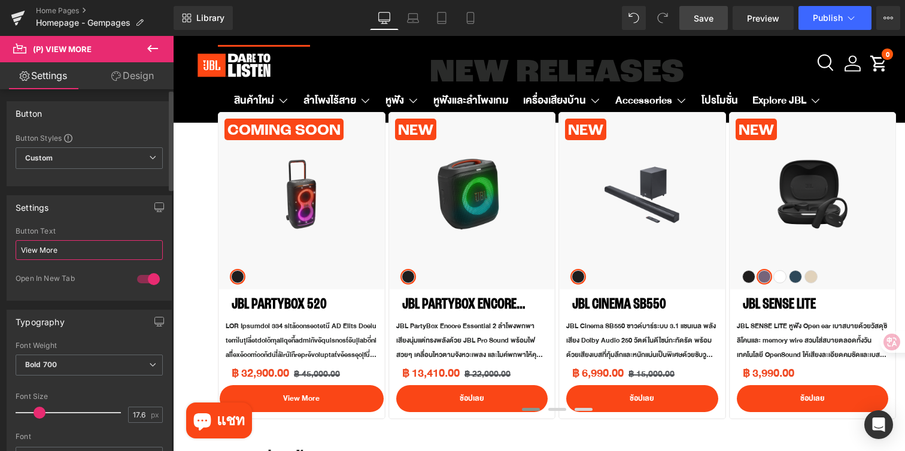
drag, startPoint x: 90, startPoint y: 250, endPoint x: 0, endPoint y: 247, distance: 90.5
click at [0, 247] on div "Settings View More Button Text View More 1 Open In [GEOGRAPHIC_DATA]" at bounding box center [89, 243] width 179 height 114
type input "f"
type input "ดูเพิ่มเติม"
click at [699, 16] on span "Save" at bounding box center [704, 18] width 20 height 13
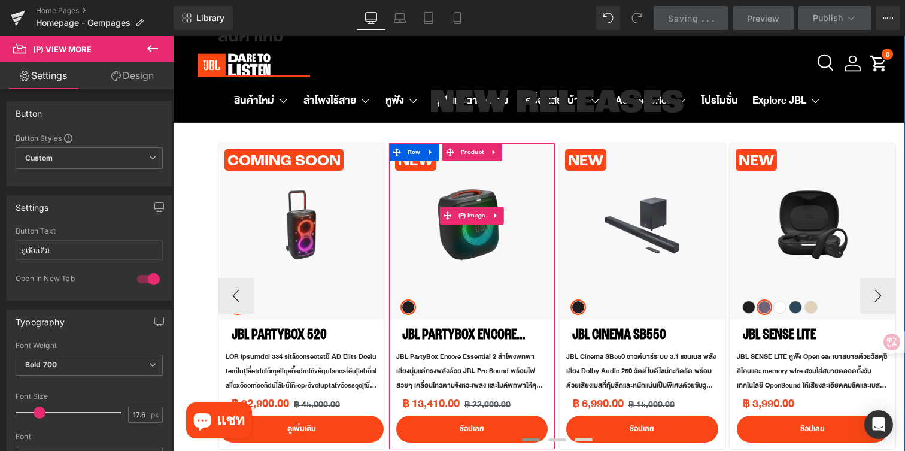
scroll to position [422, 0]
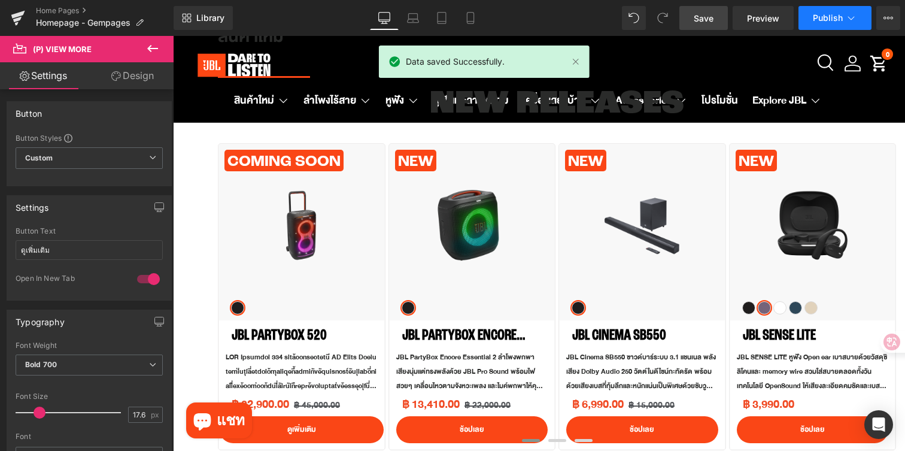
click at [822, 13] on button "Publish" at bounding box center [835, 18] width 73 height 24
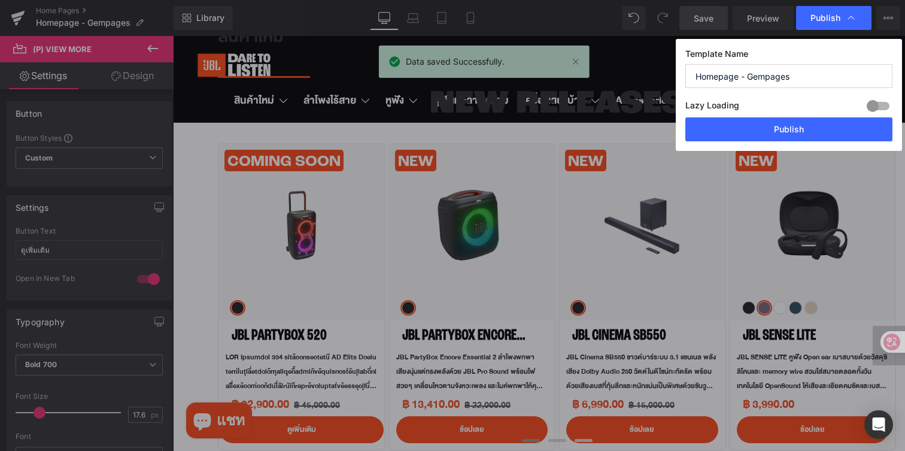
click at [793, 143] on div "Template Name Homepage - Gempages Lazy Loading Build Upgrade plan to unlock Laz…" at bounding box center [789, 95] width 226 height 112
click at [793, 137] on button "Publish" at bounding box center [789, 129] width 207 height 24
